Goal: Transaction & Acquisition: Purchase product/service

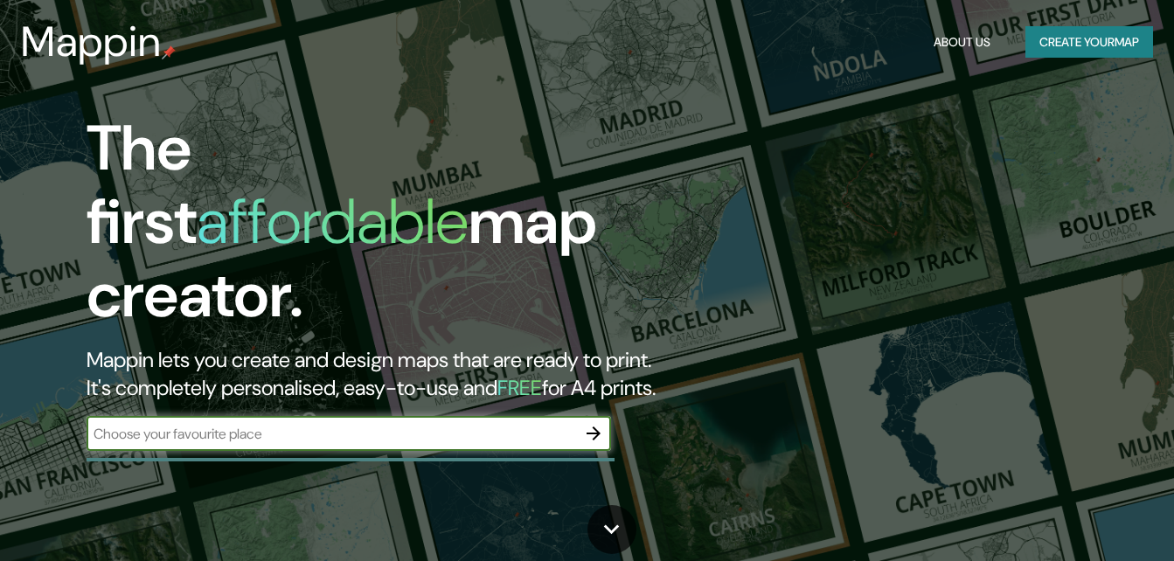
click at [295, 424] on input "text" at bounding box center [332, 434] width 490 height 20
type input "[GEOGRAPHIC_DATA]"
click at [582, 416] on button "button" at bounding box center [593, 433] width 35 height 35
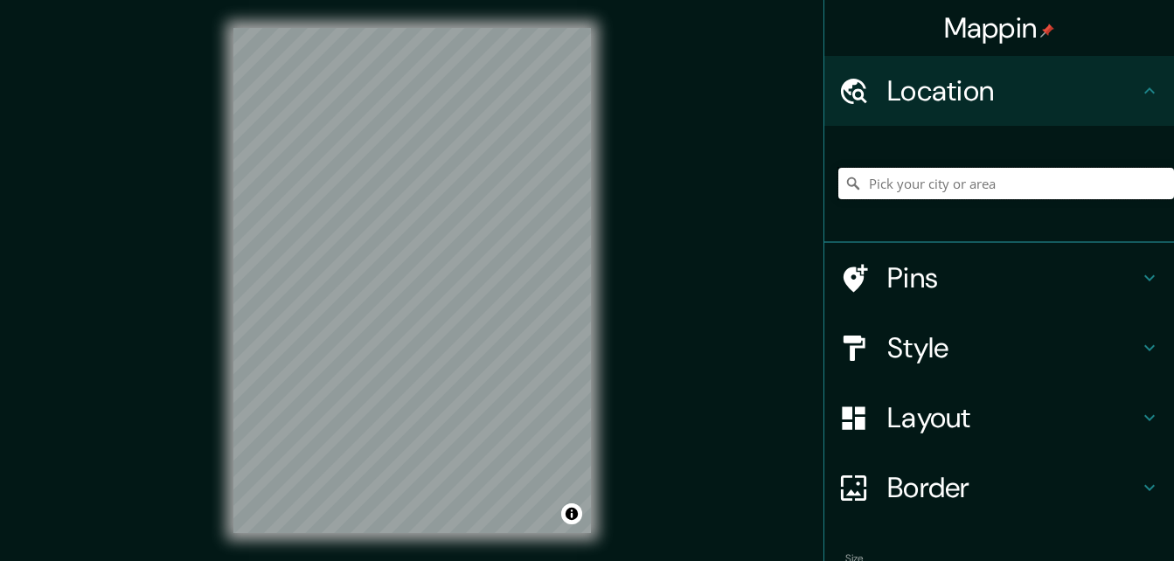
click at [964, 182] on input "Pick your city or area" at bounding box center [1007, 183] width 336 height 31
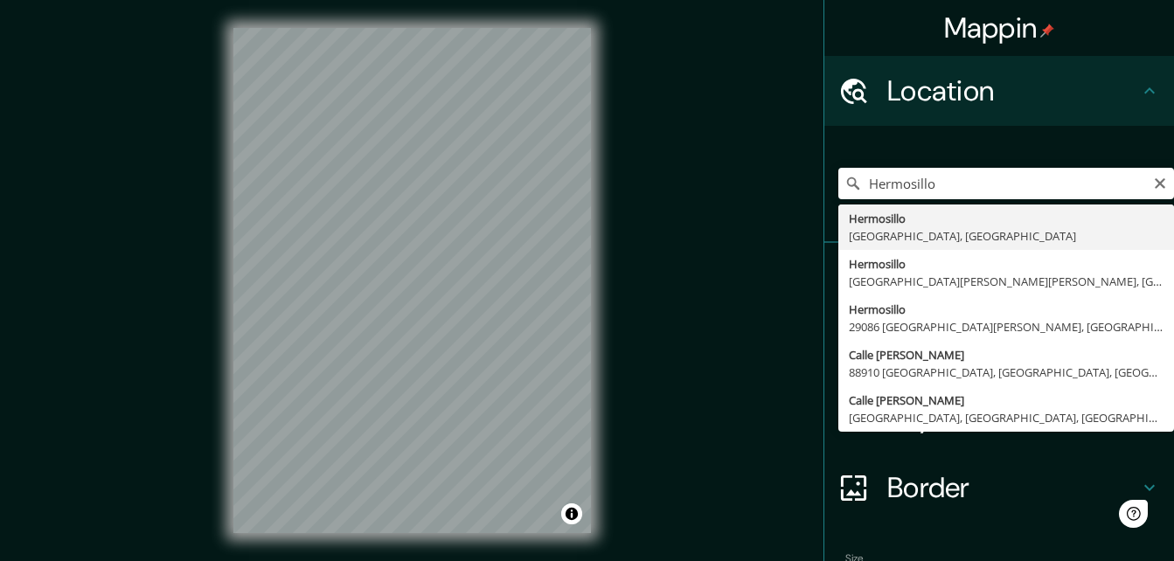
type input "[PERSON_NAME], [GEOGRAPHIC_DATA], [GEOGRAPHIC_DATA]"
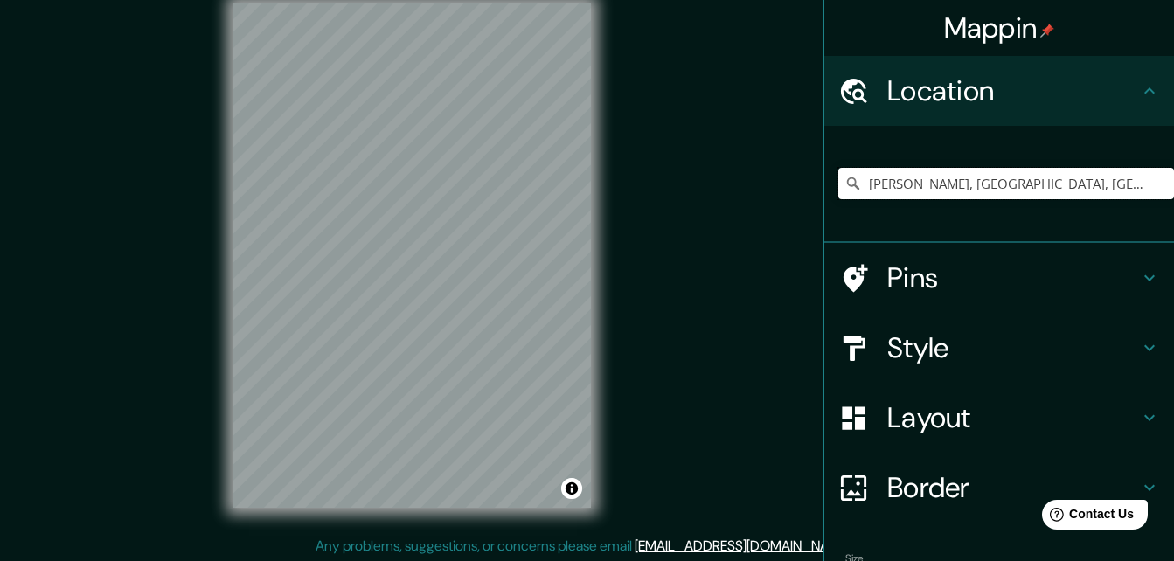
scroll to position [28, 0]
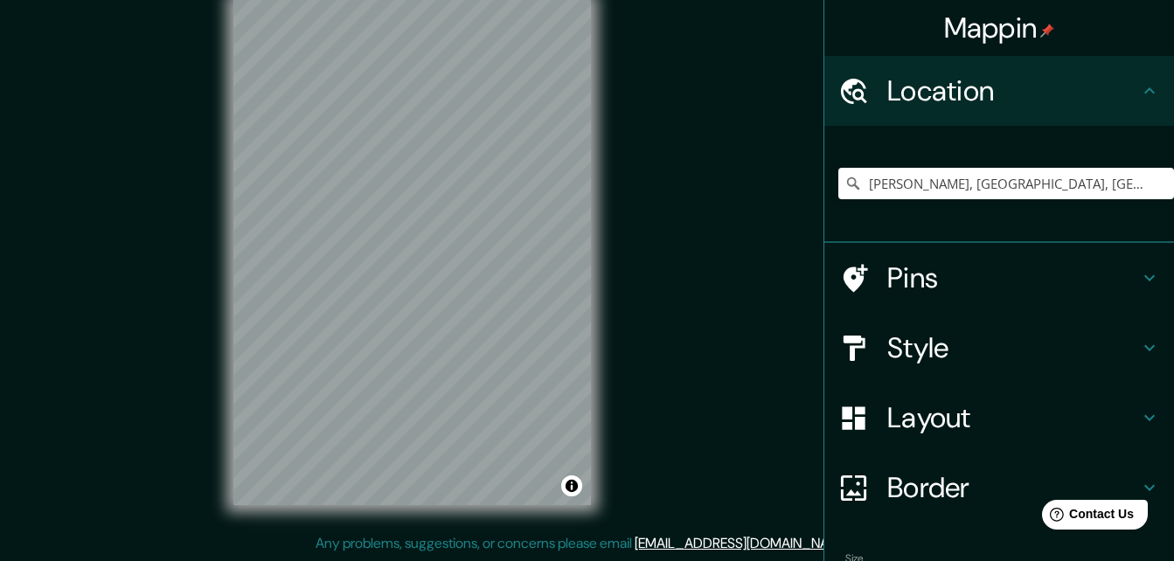
click at [1020, 281] on h4 "Pins" at bounding box center [1014, 278] width 252 height 35
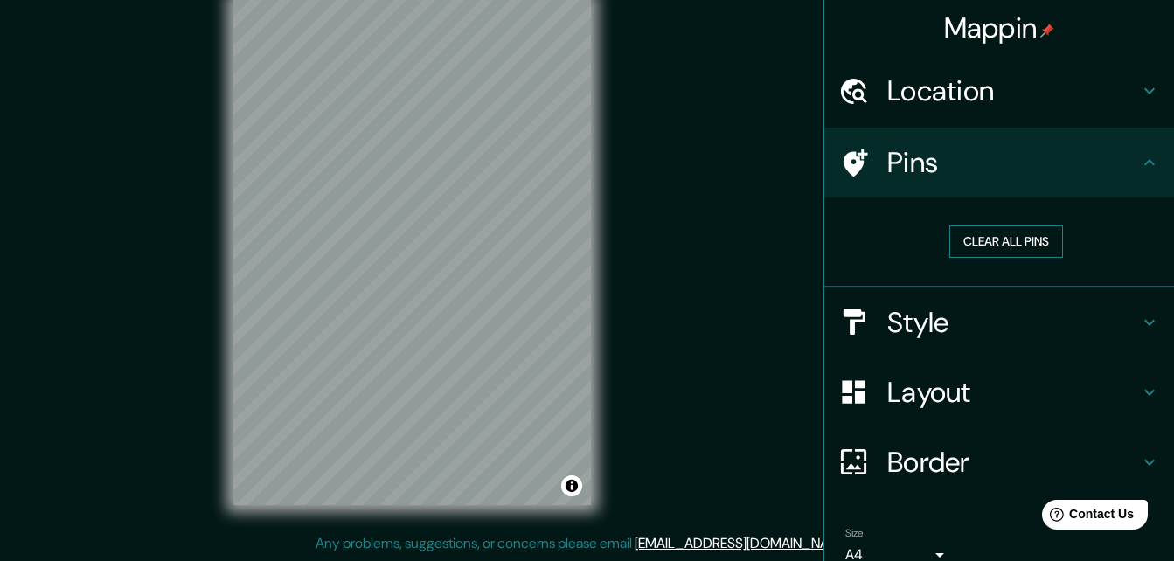
click at [1019, 247] on button "Clear all pins" at bounding box center [1007, 242] width 114 height 32
click at [975, 89] on h4 "Location" at bounding box center [1014, 90] width 252 height 35
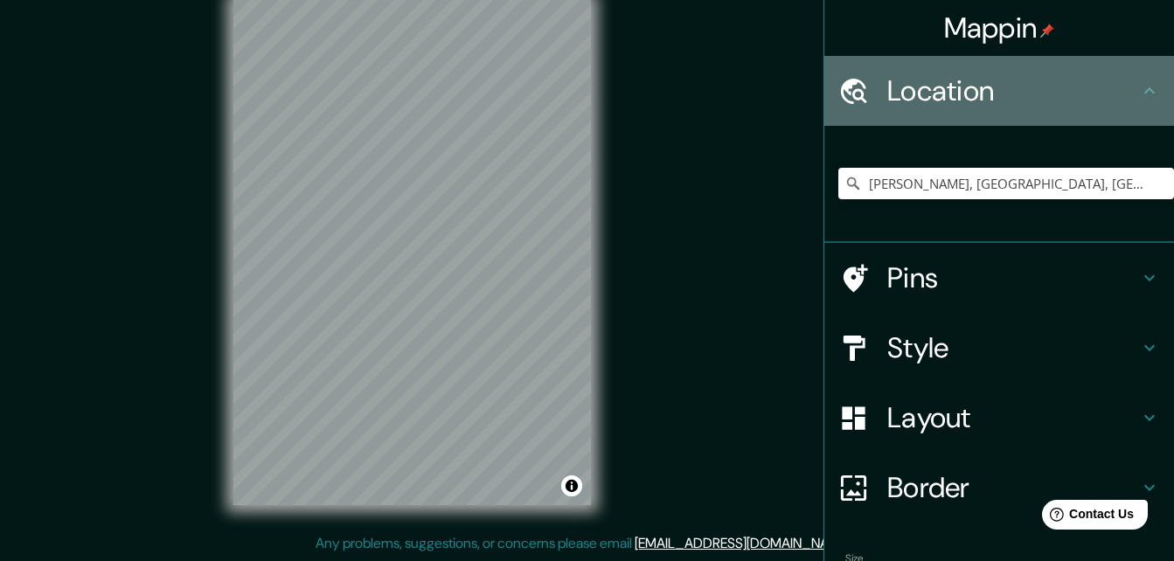
click at [1006, 84] on h4 "Location" at bounding box center [1014, 90] width 252 height 35
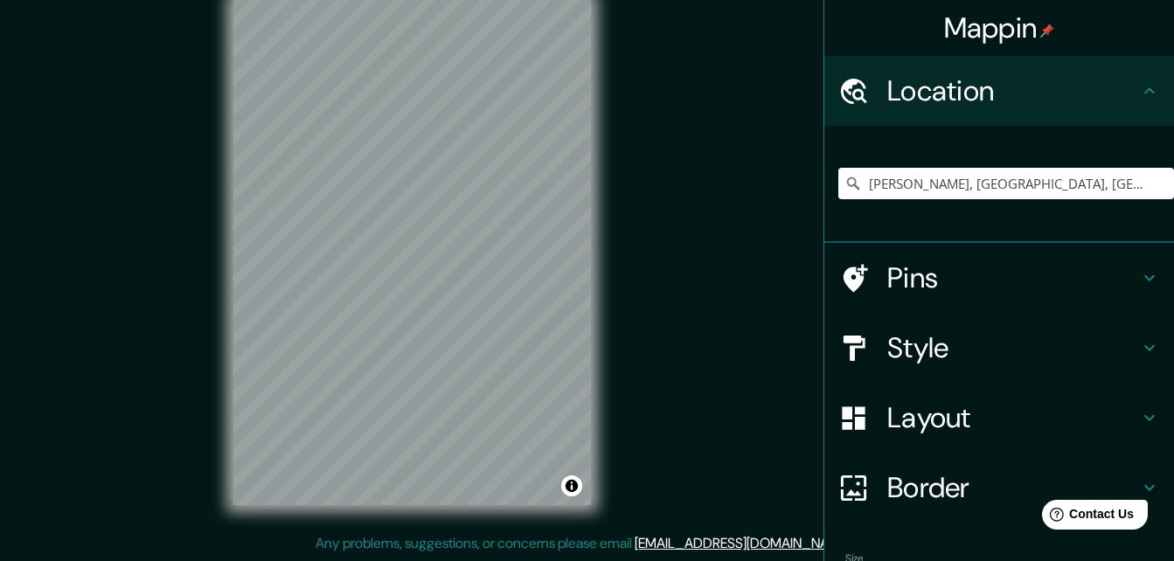
click at [952, 287] on h4 "Pins" at bounding box center [1014, 278] width 252 height 35
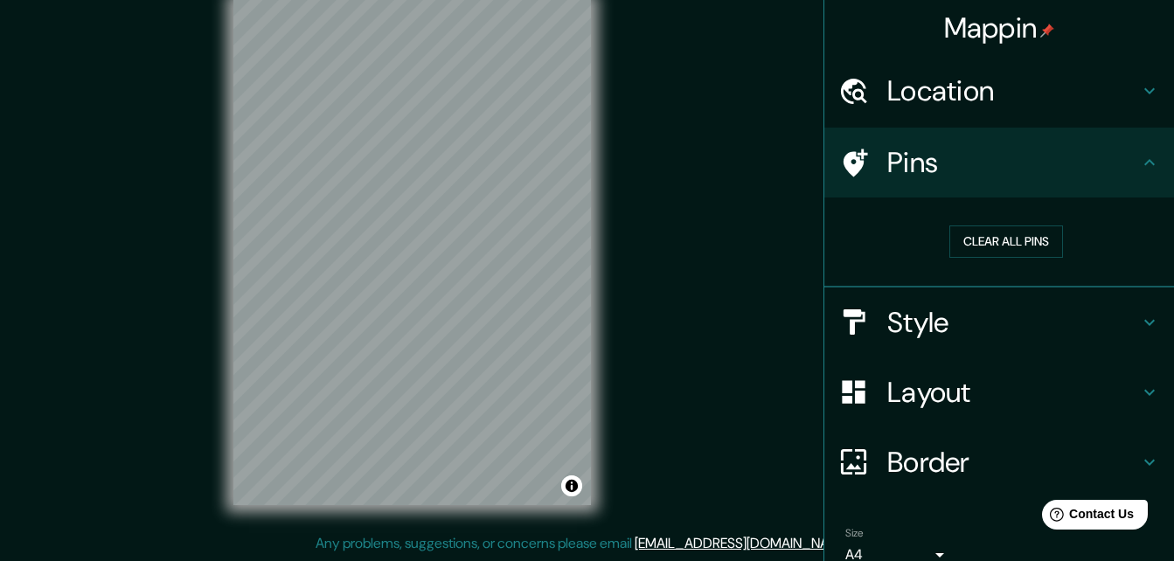
click at [948, 311] on h4 "Style" at bounding box center [1014, 322] width 252 height 35
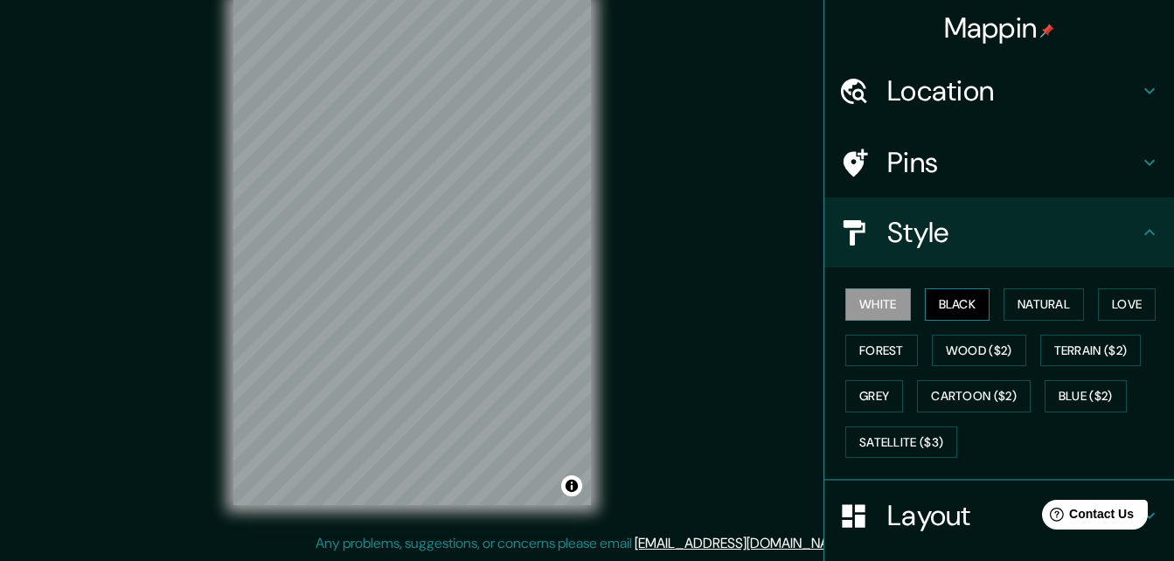
click at [954, 310] on button "Black" at bounding box center [958, 305] width 66 height 32
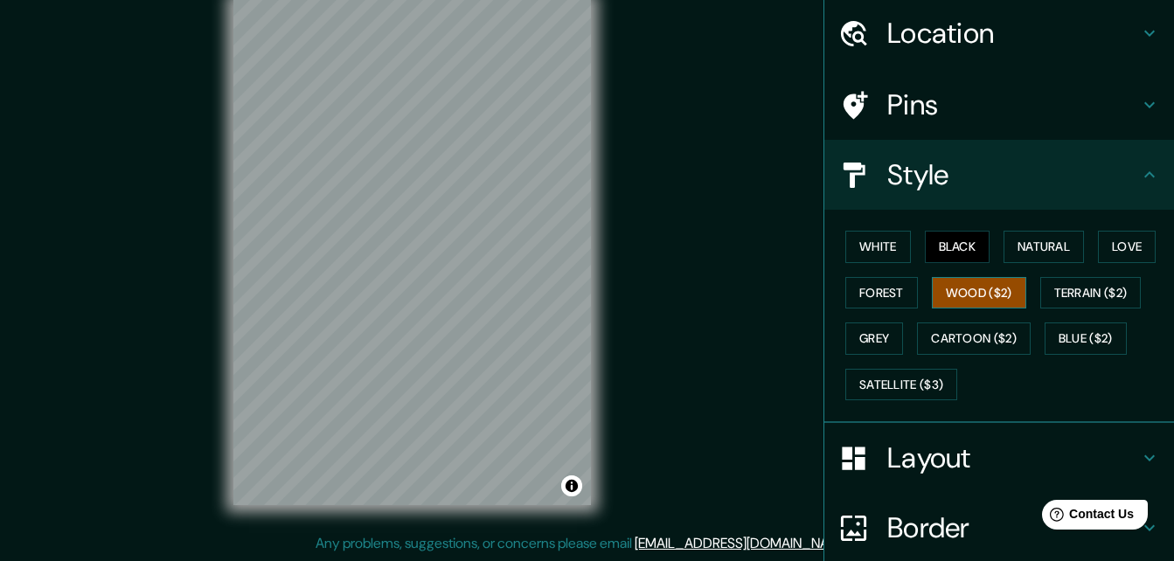
scroll to position [87, 0]
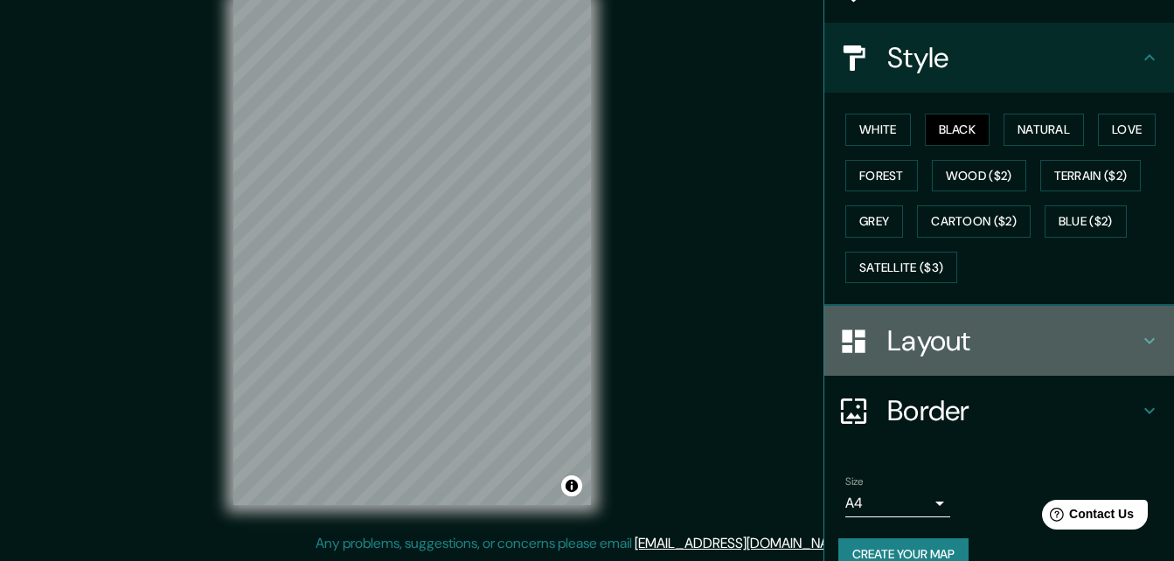
click at [952, 330] on h4 "Layout" at bounding box center [1014, 341] width 252 height 35
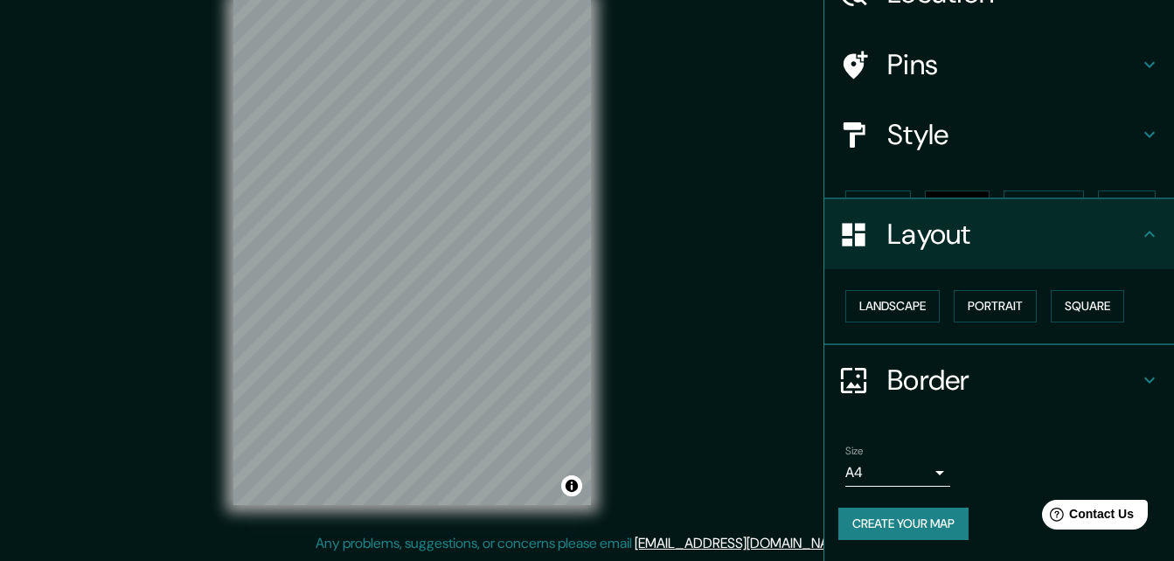
scroll to position [67, 0]
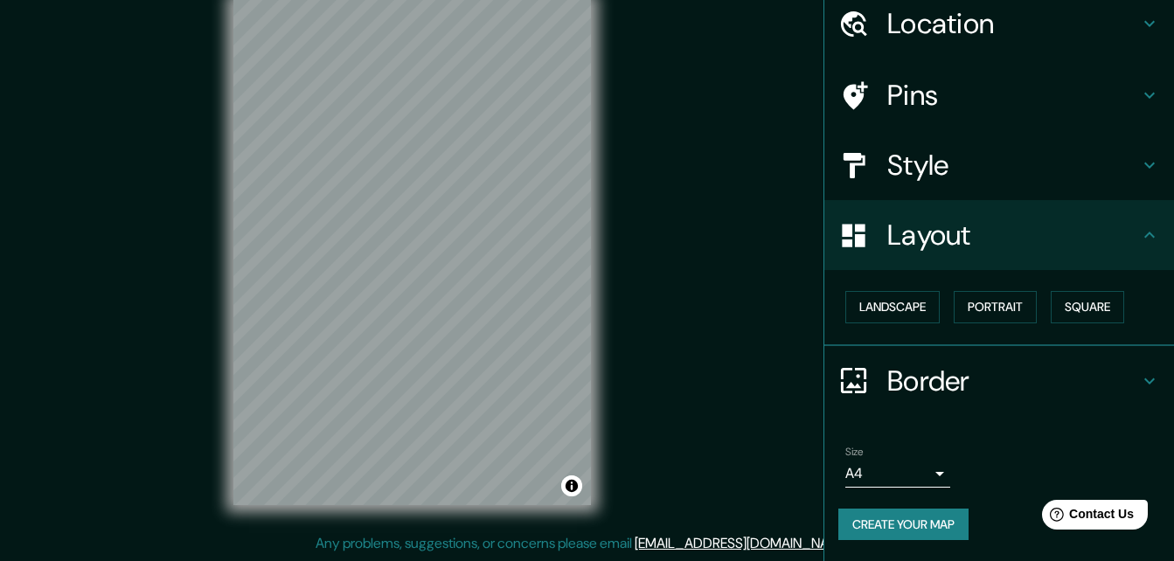
click at [924, 366] on h4 "Border" at bounding box center [1014, 381] width 252 height 35
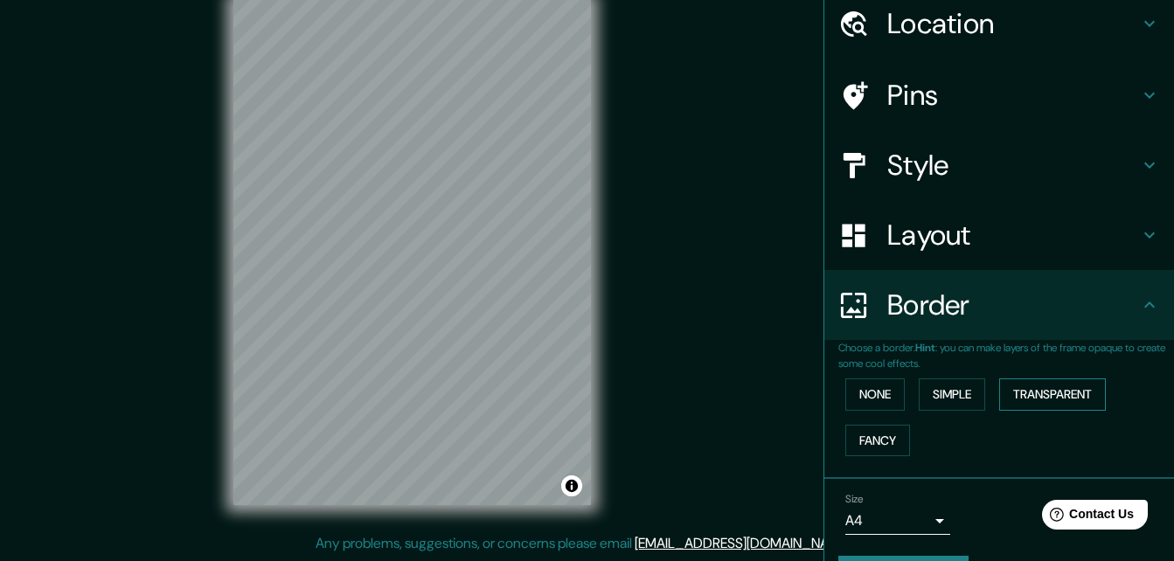
click at [1035, 399] on button "Transparent" at bounding box center [1052, 395] width 107 height 32
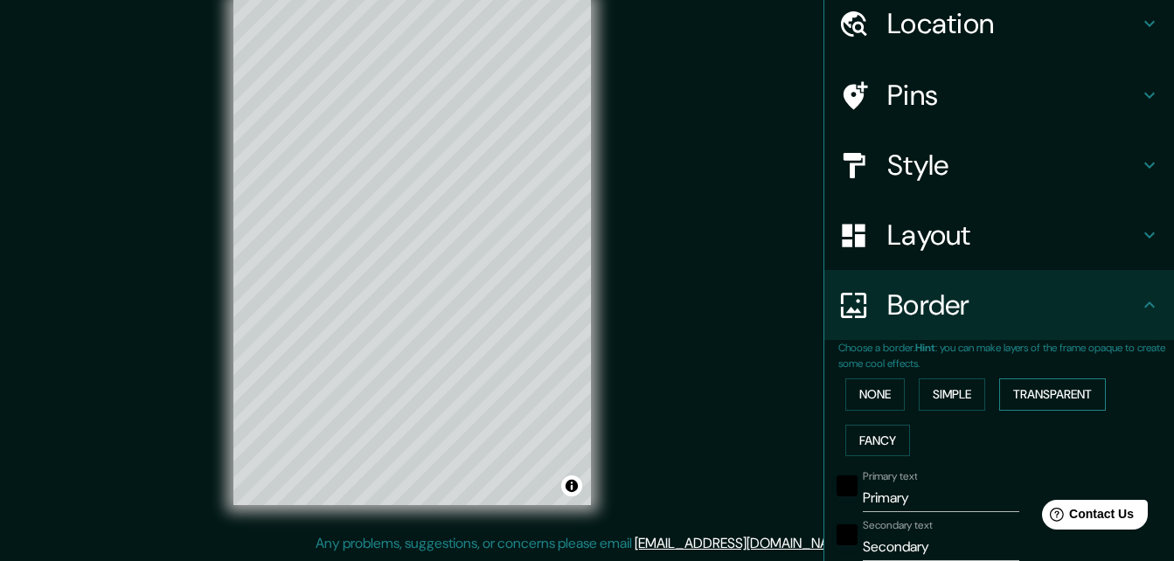
click at [1035, 399] on button "Transparent" at bounding box center [1052, 395] width 107 height 32
type input "196"
type input "33"
click at [878, 400] on button "None" at bounding box center [875, 395] width 59 height 32
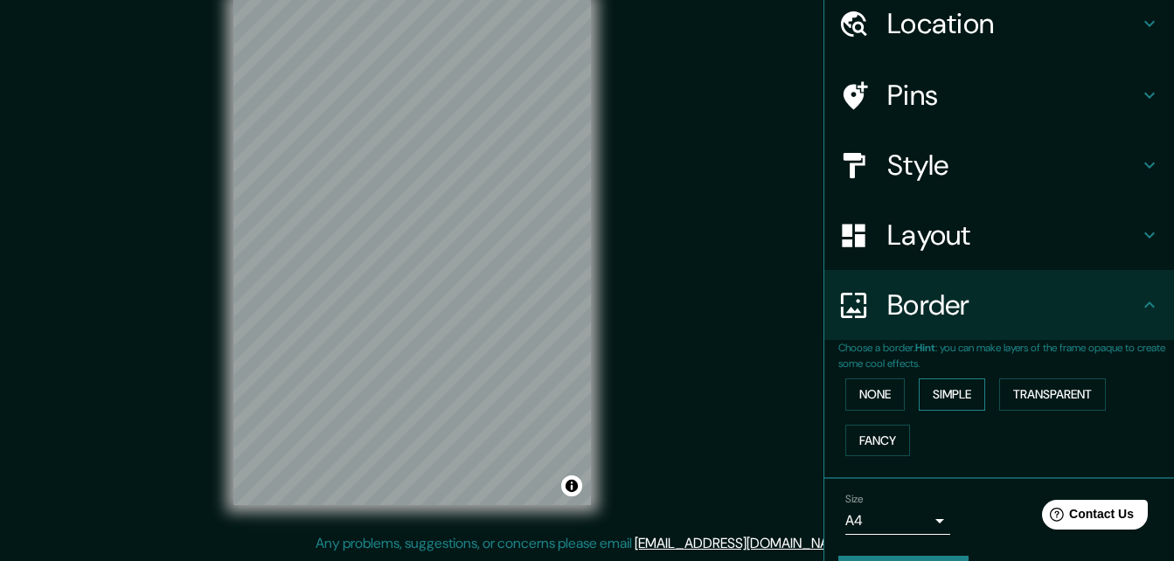
click at [960, 396] on button "Simple" at bounding box center [952, 395] width 66 height 32
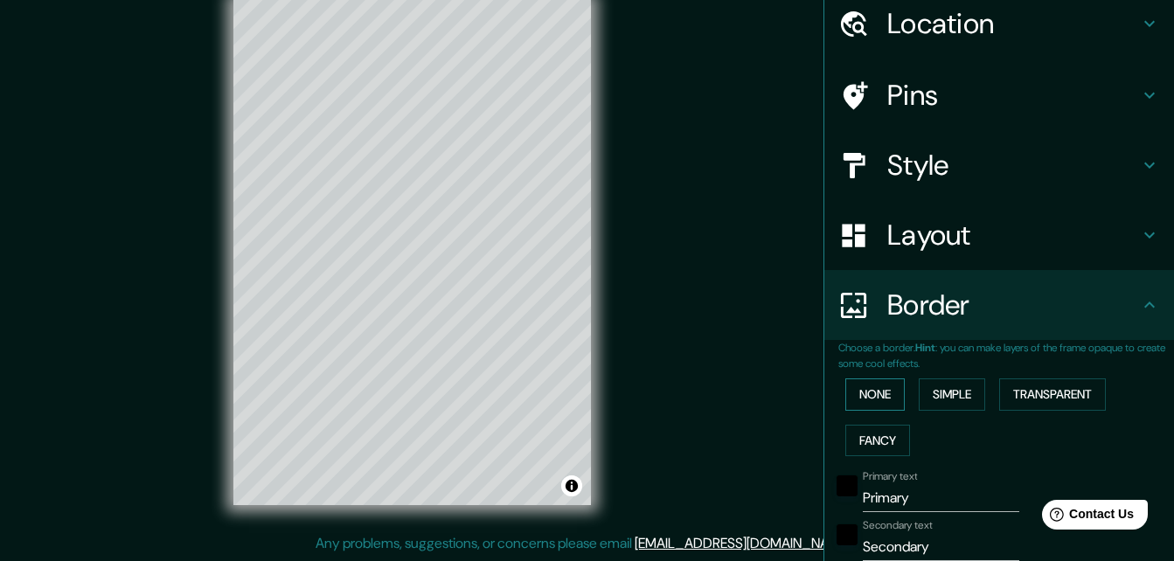
click at [867, 403] on button "None" at bounding box center [875, 395] width 59 height 32
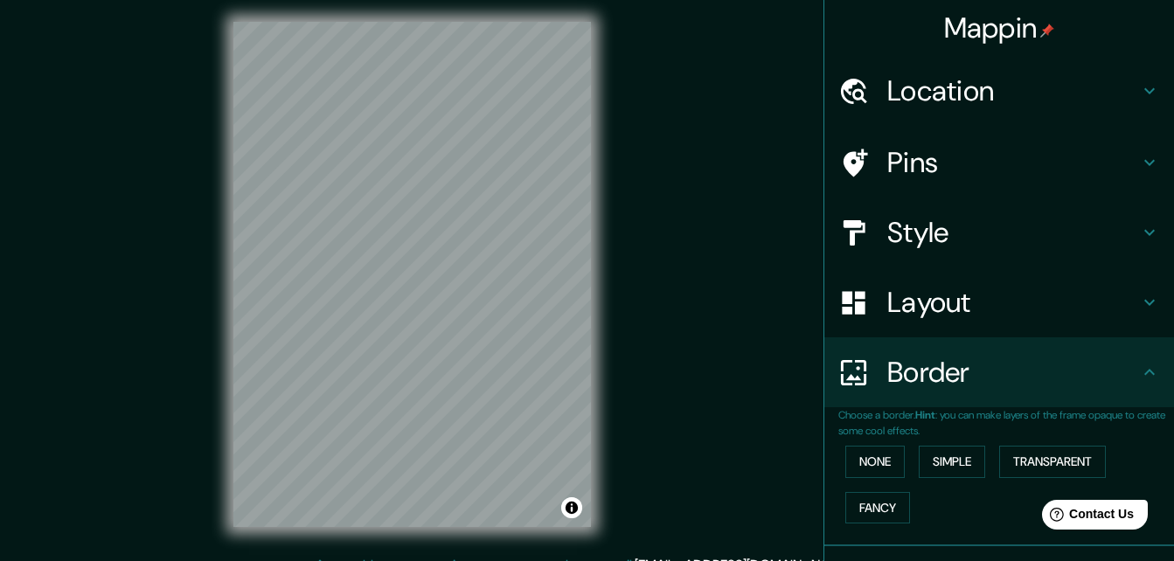
scroll to position [0, 0]
